Goal: Task Accomplishment & Management: Complete application form

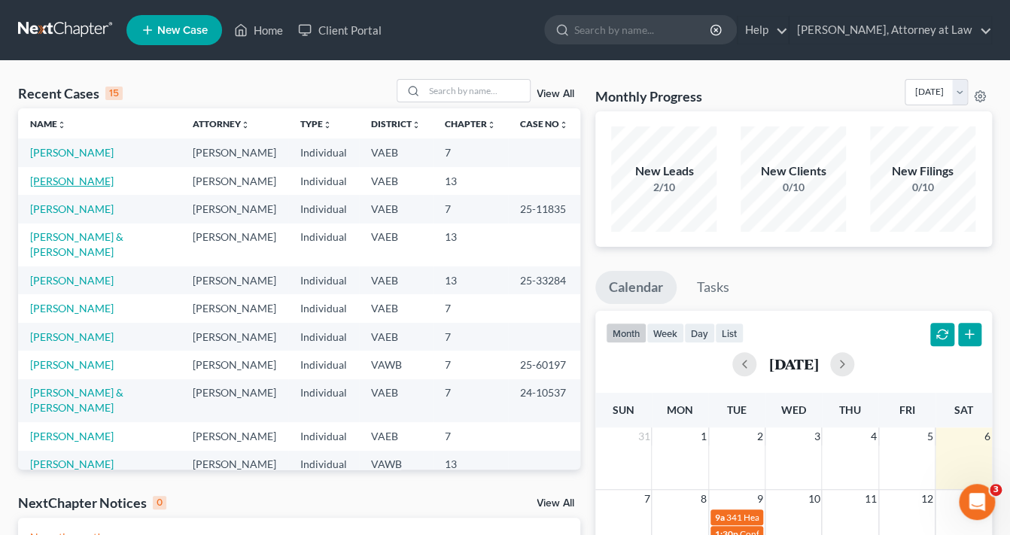
click at [114, 187] on link "[PERSON_NAME]" at bounding box center [72, 181] width 84 height 13
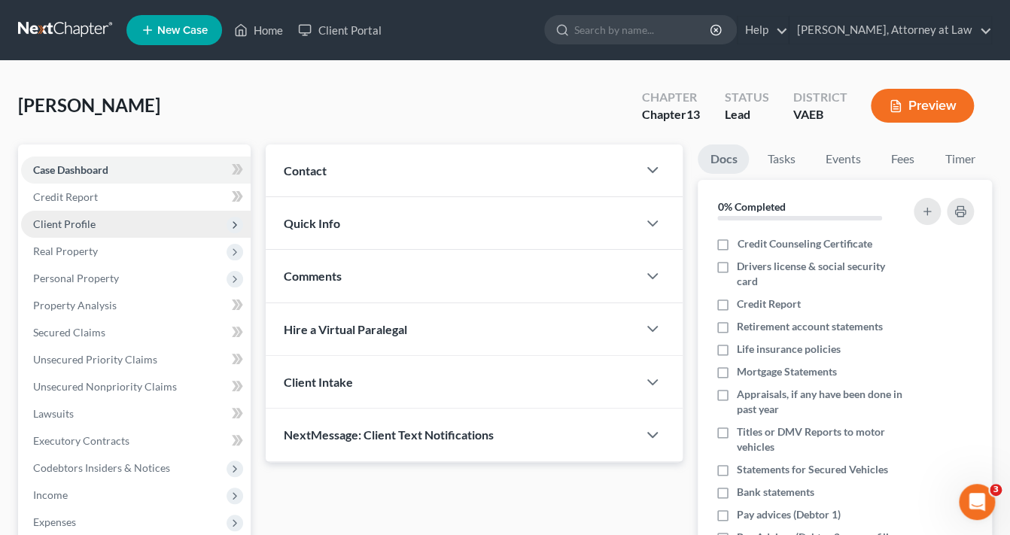
click at [80, 224] on span "Client Profile" at bounding box center [64, 224] width 62 height 13
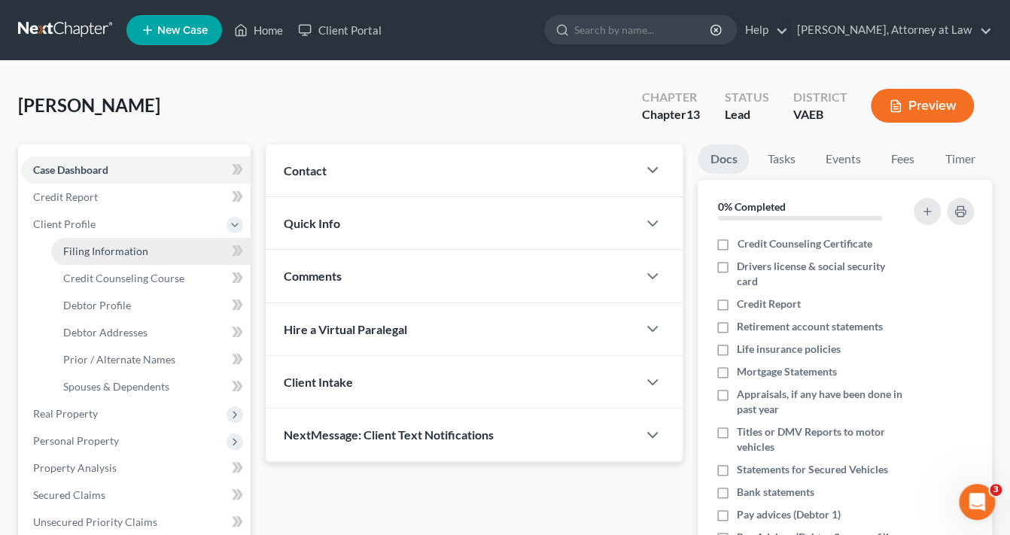
click at [143, 251] on span "Filing Information" at bounding box center [105, 251] width 85 height 13
select select "1"
select select "0"
select select "3"
select select "83"
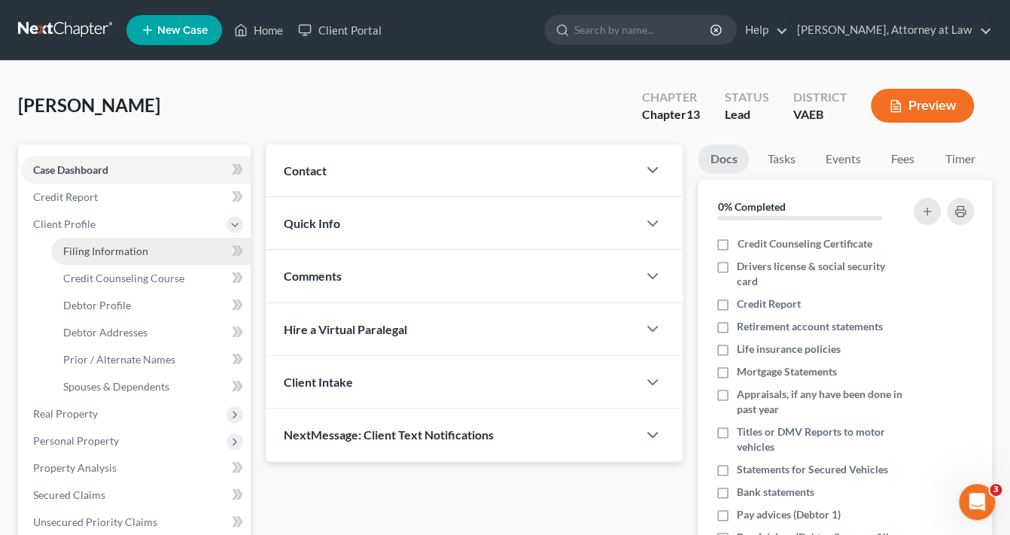
select select "0"
select select "48"
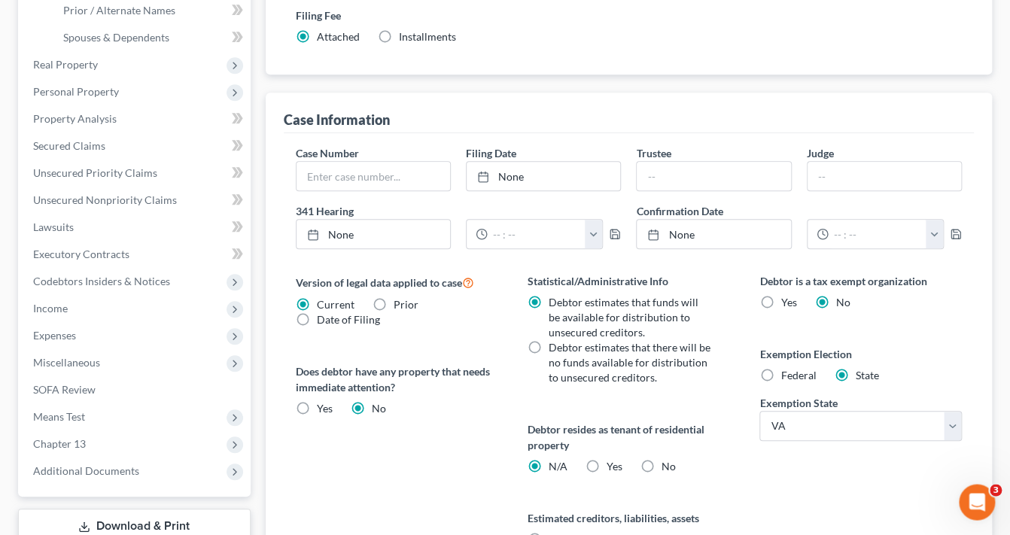
scroll to position [360, 0]
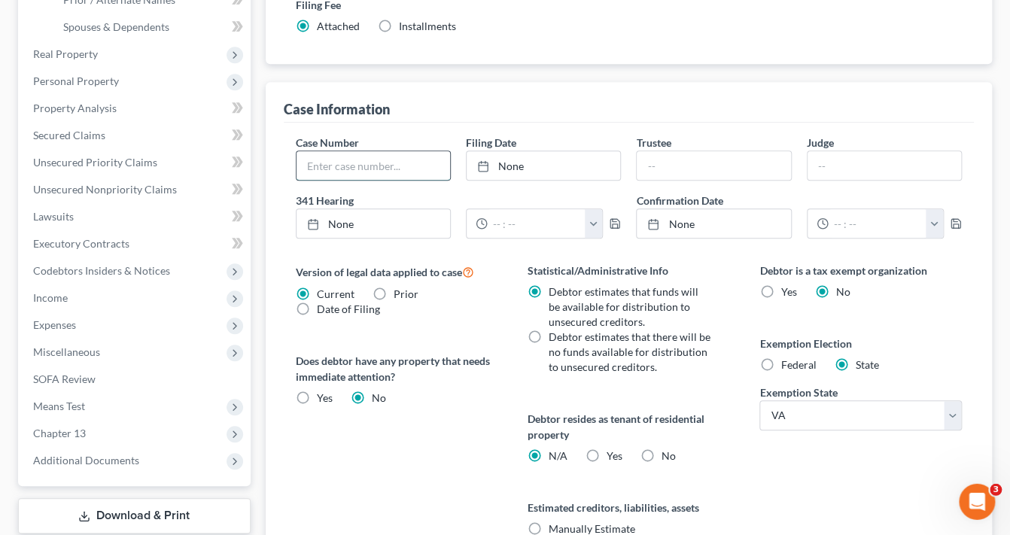
click at [327, 169] on input "text" at bounding box center [374, 165] width 154 height 29
type input "25-33562"
click at [485, 163] on icon at bounding box center [483, 166] width 12 height 12
click at [667, 168] on input "text" at bounding box center [714, 165] width 154 height 29
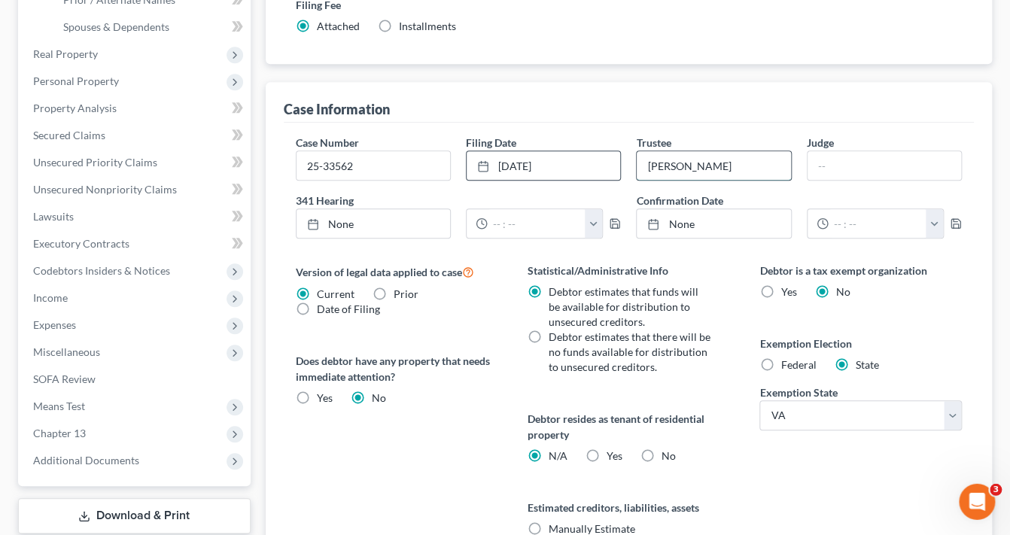
type input "[PERSON_NAME]"
type input "KLP"
type input "[DATE]"
click at [310, 223] on icon at bounding box center [313, 224] width 12 height 12
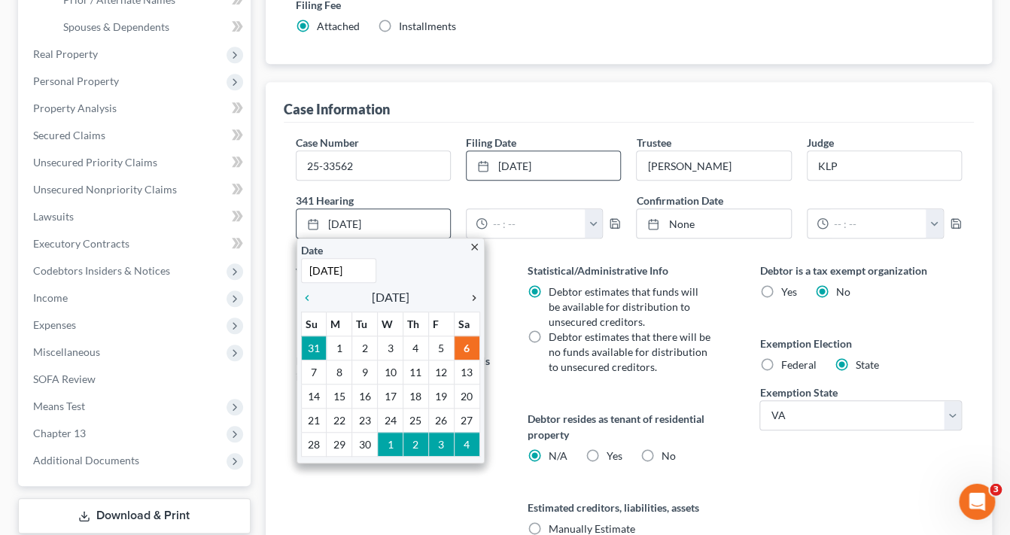
click at [475, 295] on icon "chevron_right" at bounding box center [471, 298] width 20 height 12
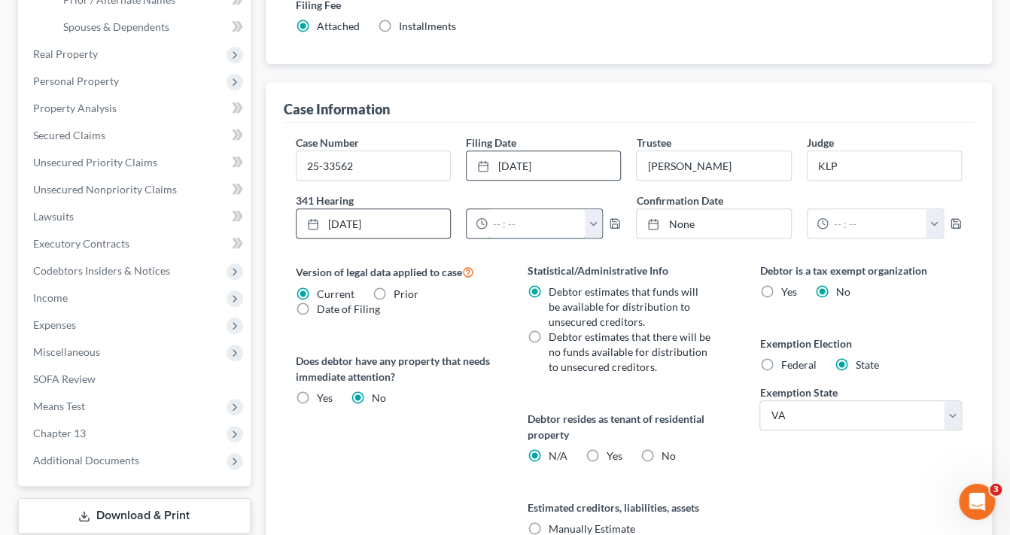
click at [513, 221] on input "text" at bounding box center [537, 223] width 98 height 29
type input "2:00 PM"
click at [615, 218] on icon "button" at bounding box center [615, 224] width 12 height 12
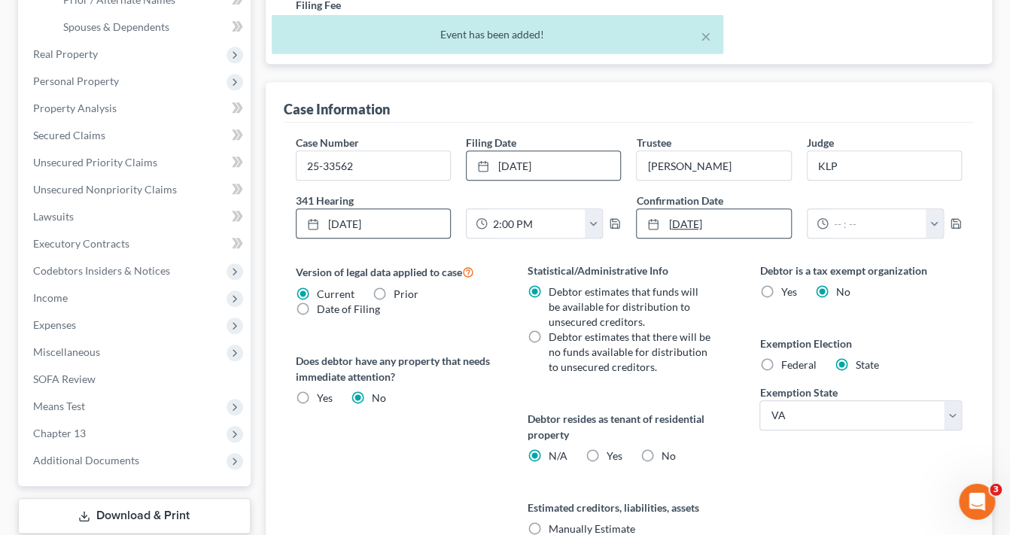
type input "[DATE]"
click at [656, 225] on icon at bounding box center [653, 224] width 12 height 12
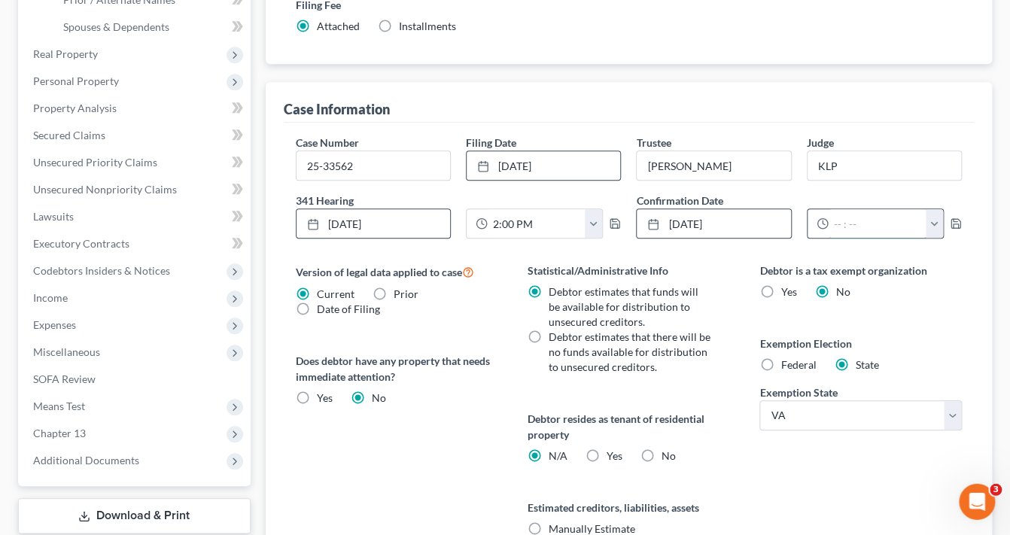
click at [858, 223] on input "text" at bounding box center [878, 223] width 98 height 29
click at [833, 221] on input "(:05 AM" at bounding box center [878, 223] width 98 height 29
type input "9:05 AM"
click at [953, 220] on icon "button" at bounding box center [956, 224] width 12 height 12
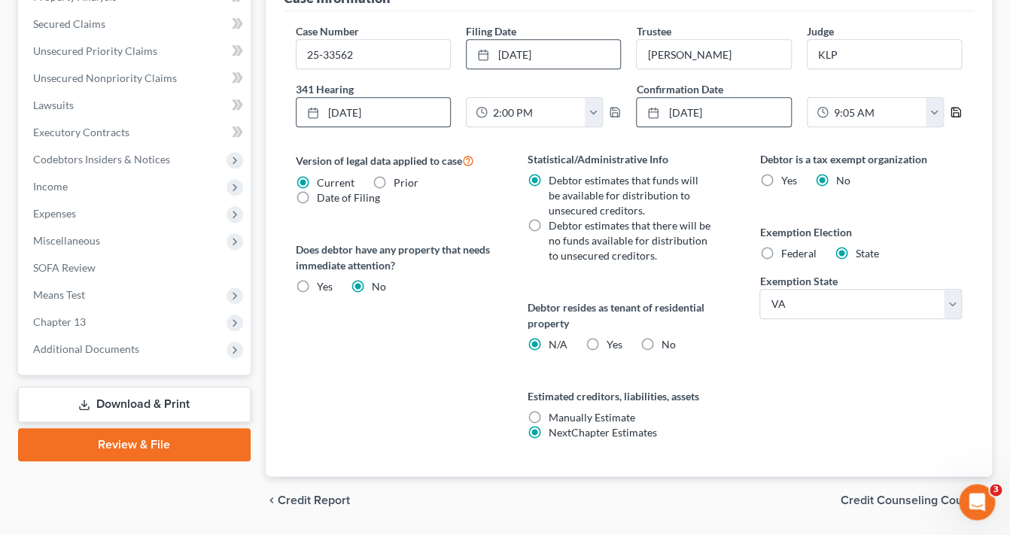
scroll to position [515, 0]
